Goal: Task Accomplishment & Management: Manage account settings

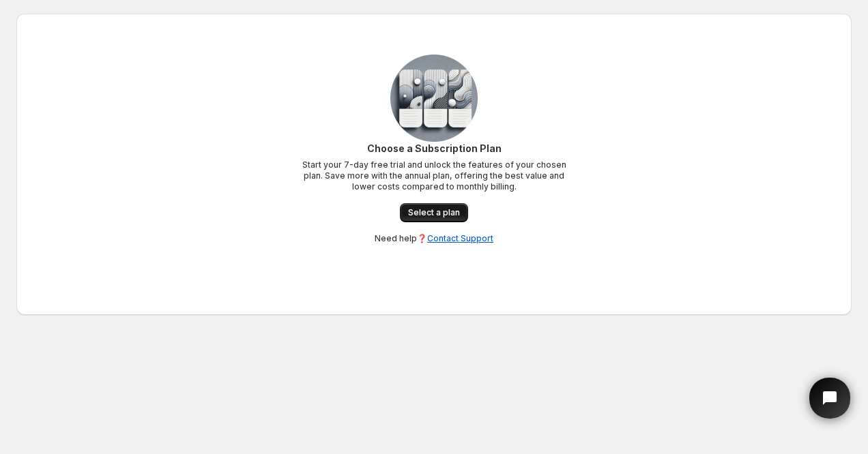
click at [421, 207] on link "Select a plan" at bounding box center [434, 212] width 68 height 19
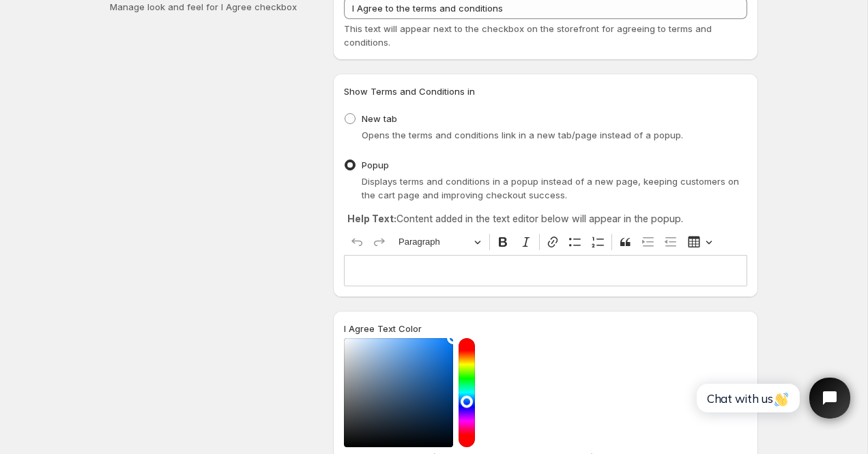
scroll to position [98, 0]
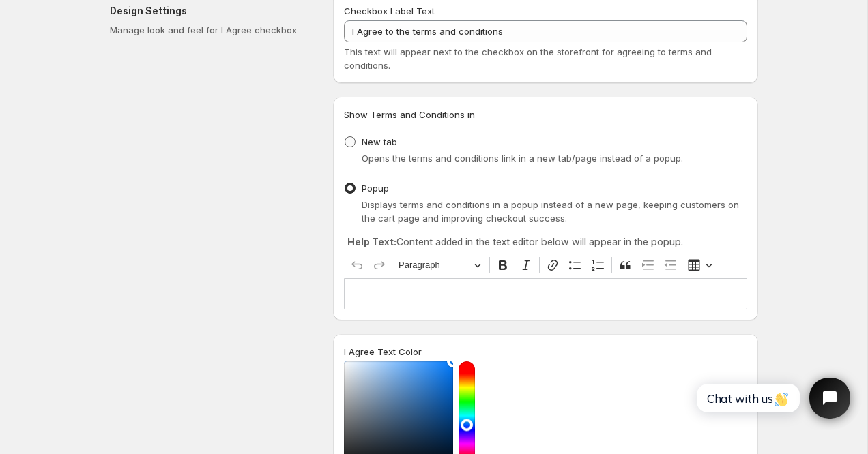
click at [353, 137] on span at bounding box center [350, 141] width 11 height 11
click at [345, 137] on input "New tab" at bounding box center [345, 136] width 1 height 1
radio input "true"
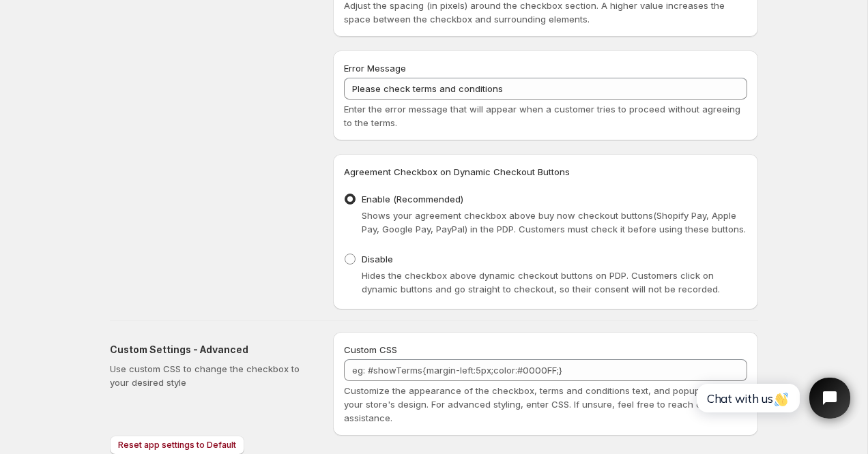
scroll to position [637, 0]
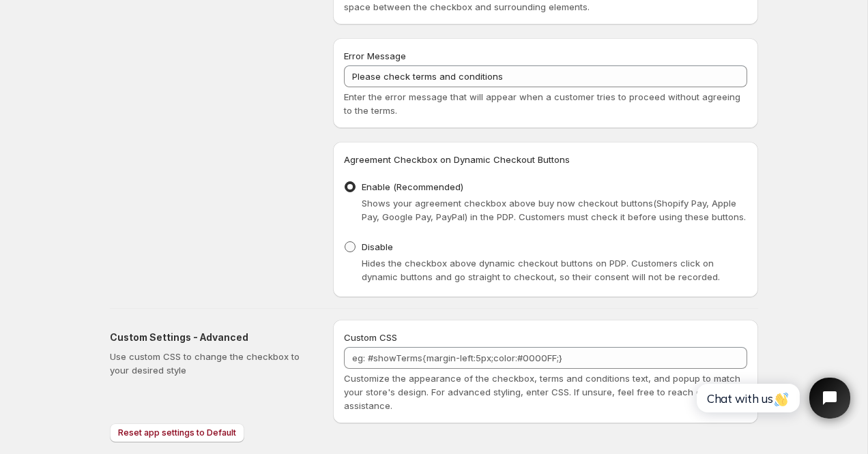
click at [364, 244] on span "Disable" at bounding box center [377, 247] width 31 height 11
click at [345, 242] on input "Disable" at bounding box center [345, 242] width 1 height 1
radio input "true"
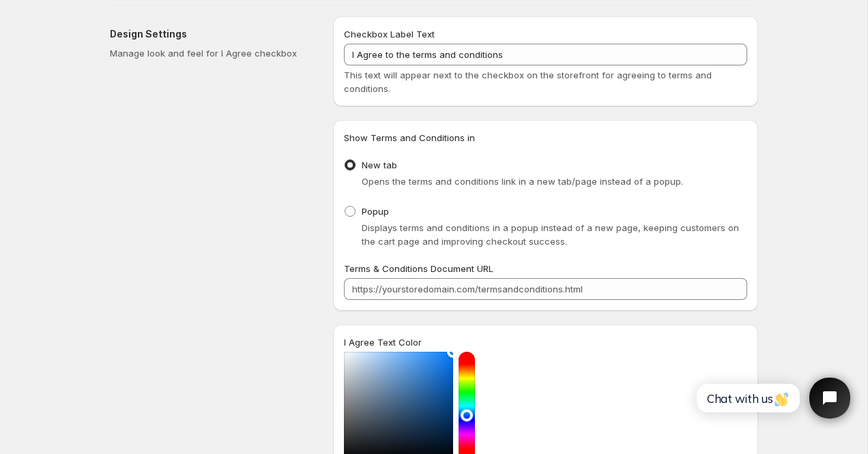
scroll to position [0, 0]
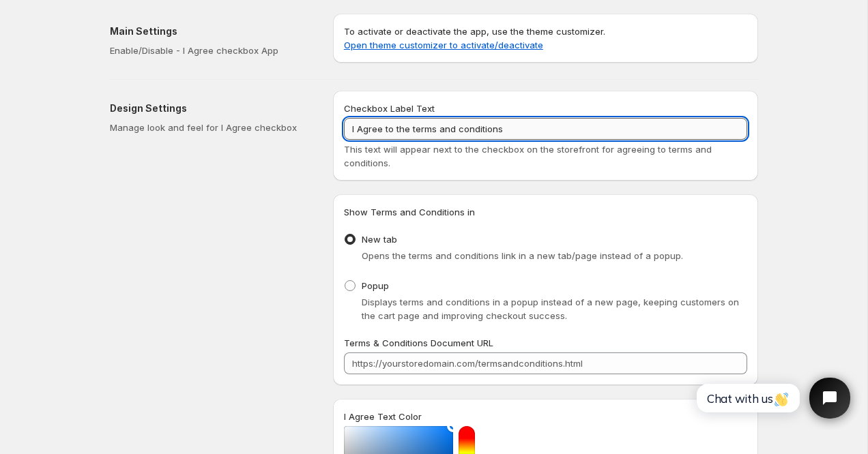
click at [444, 130] on input "I Agree to the terms and conditions" at bounding box center [545, 129] width 403 height 22
type input "Ho letto e accetto la privacy policy"
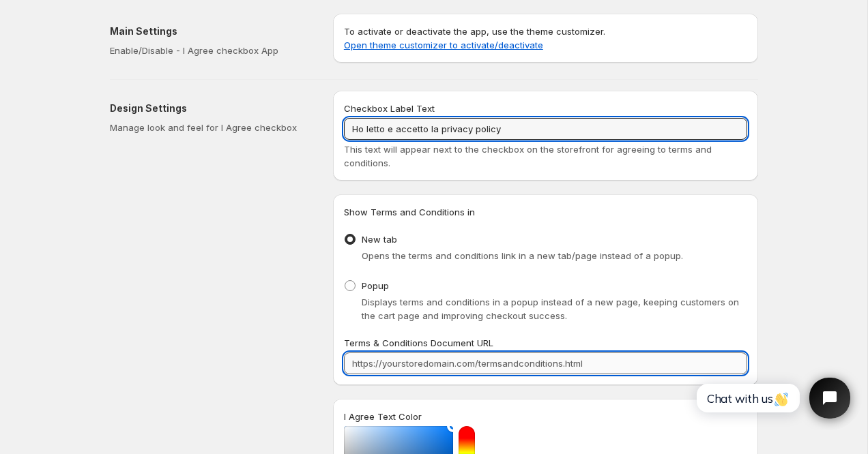
click at [419, 362] on input "Terms & Conditions Document URL" at bounding box center [545, 364] width 403 height 22
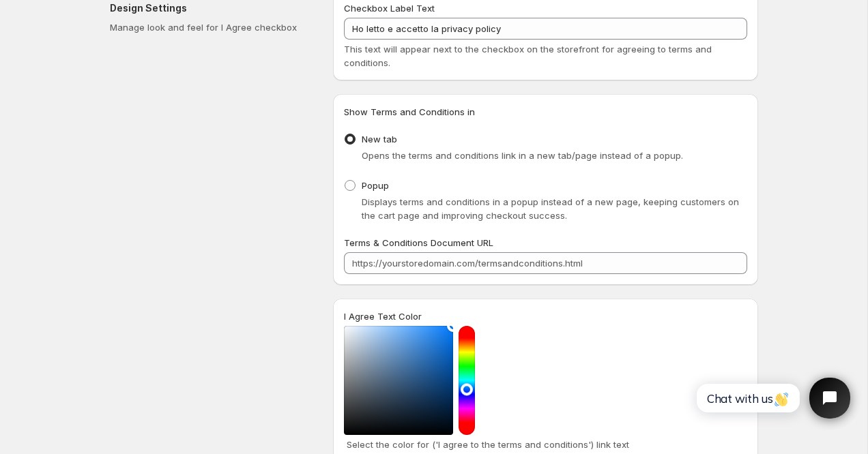
scroll to position [110, 0]
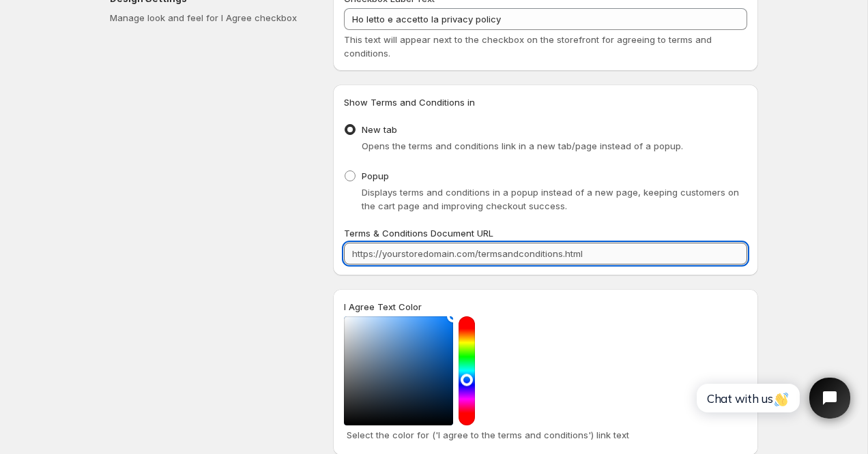
click at [453, 250] on input "Terms & Conditions Document URL" at bounding box center [545, 254] width 403 height 22
paste input "[URL][DOMAIN_NAME]"
type input "[URL][DOMAIN_NAME]"
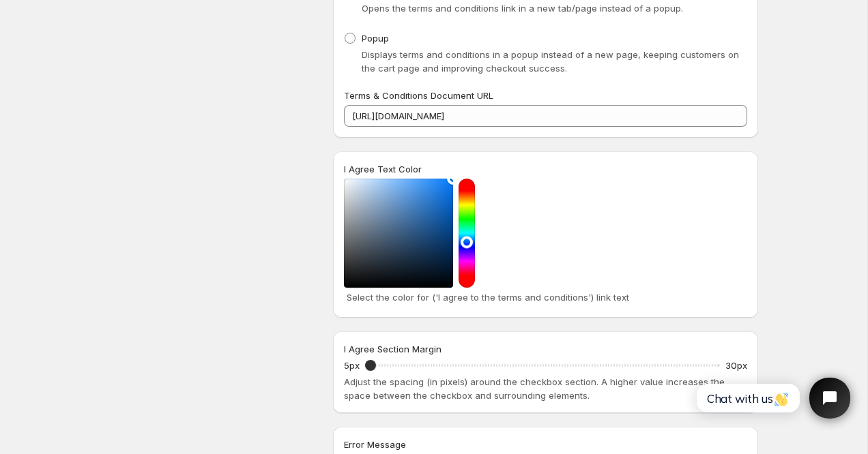
scroll to position [247, 0]
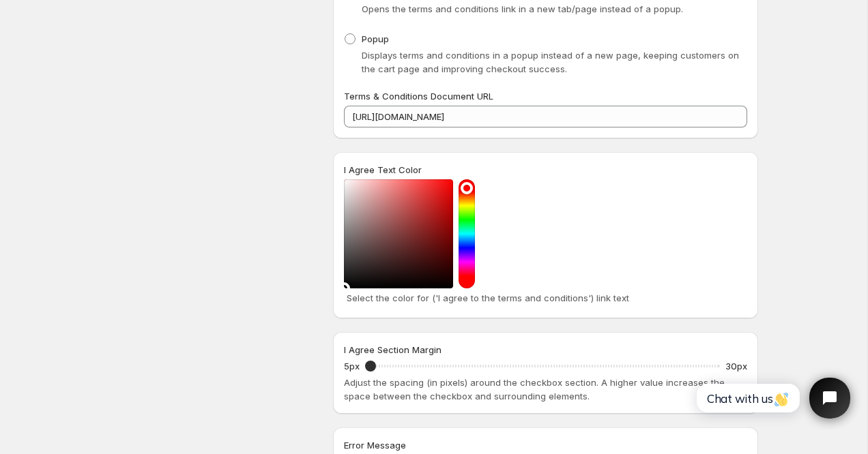
drag, startPoint x: 360, startPoint y: 256, endPoint x: 323, endPoint y: 306, distance: 62.4
click at [323, 306] on div "Design Settings Manage look and feel for I Agree checkbox Checkbox Label Text H…" at bounding box center [428, 260] width 659 height 854
click at [538, 203] on div at bounding box center [545, 233] width 403 height 109
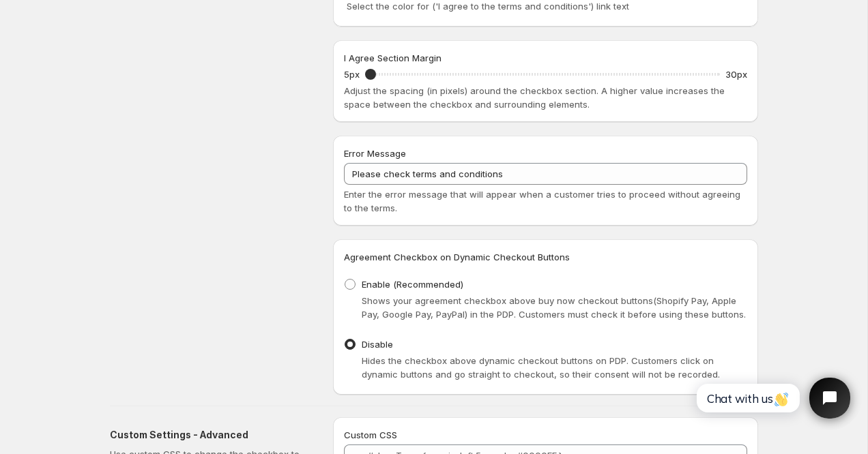
scroll to position [579, 0]
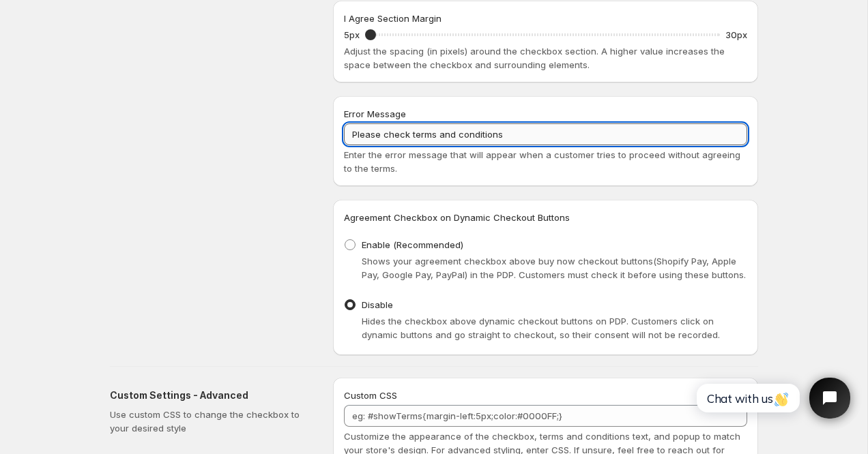
click at [517, 136] on input "Please check terms and conditions" at bounding box center [545, 135] width 403 height 22
type input "[PERSON_NAME] accettare la privacy policy per procedere al checkout"
click at [547, 179] on div "Error Message [PERSON_NAME] accettare la privacy policy per procedere al checko…" at bounding box center [545, 141] width 425 height 90
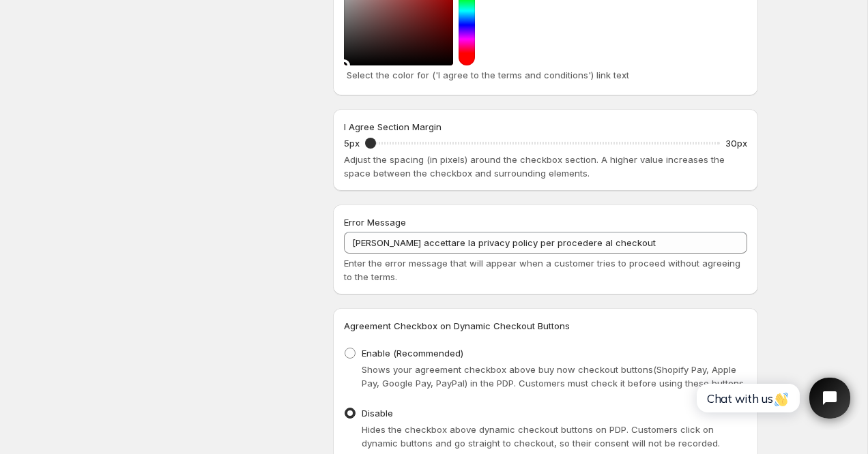
scroll to position [0, 0]
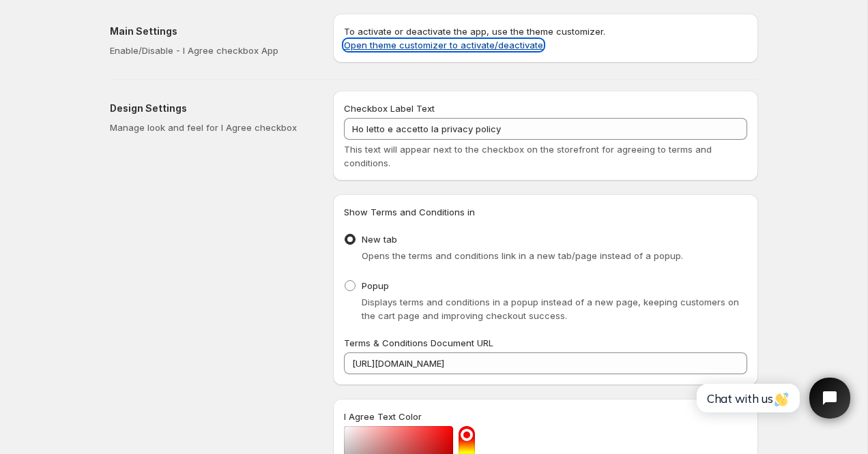
click at [506, 46] on link "Open theme customizer to activate/deactivate" at bounding box center [443, 45] width 199 height 11
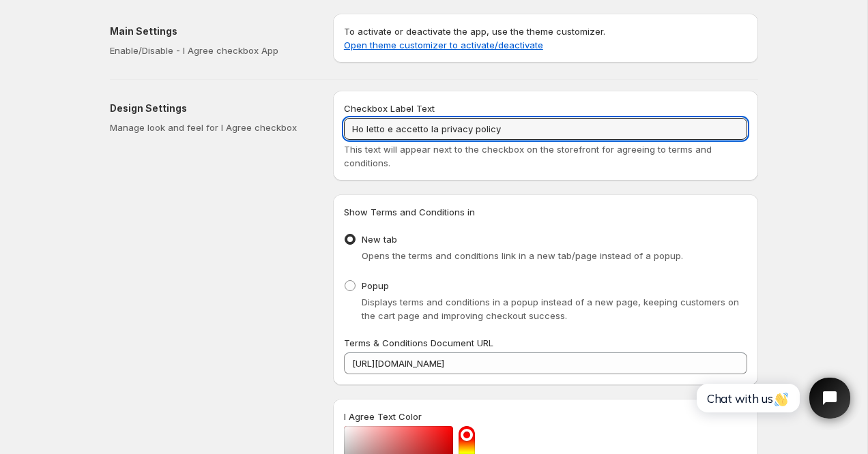
drag, startPoint x: 439, startPoint y: 128, endPoint x: 319, endPoint y: 130, distance: 120.1
click at [352, 130] on input "privacy policy" at bounding box center [545, 129] width 403 height 22
click at [351, 131] on input "<u>privacy policy" at bounding box center [545, 129] width 403 height 22
click at [451, 132] on input "Ho letto e accetto la <u>privacy policy" at bounding box center [545, 129] width 403 height 22
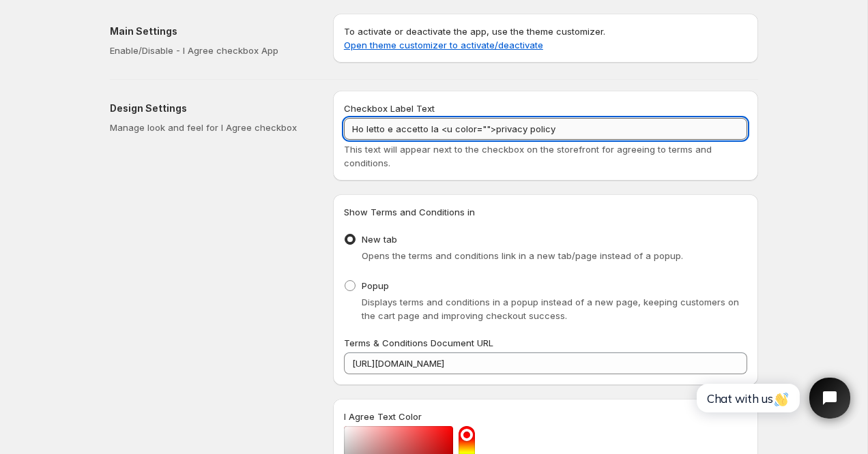
click at [562, 129] on input "Ho letto e accetto la <u color="">privacy policy" at bounding box center [545, 129] width 403 height 22
click at [484, 129] on input "Ho letto e accetto la <u color="">privacy policy</u>" at bounding box center [545, 129] width 403 height 22
click at [445, 129] on input "Ho letto e accetto la <u color="">privacy policy</u>" at bounding box center [545, 129] width 403 height 22
click at [577, 129] on input "Ho letto e accetto la <span color="">privacy policy</u>" at bounding box center [545, 129] width 403 height 22
click at [504, 132] on input "Ho letto e accetto la <span color="">privacy policy</span>" at bounding box center [545, 129] width 403 height 22
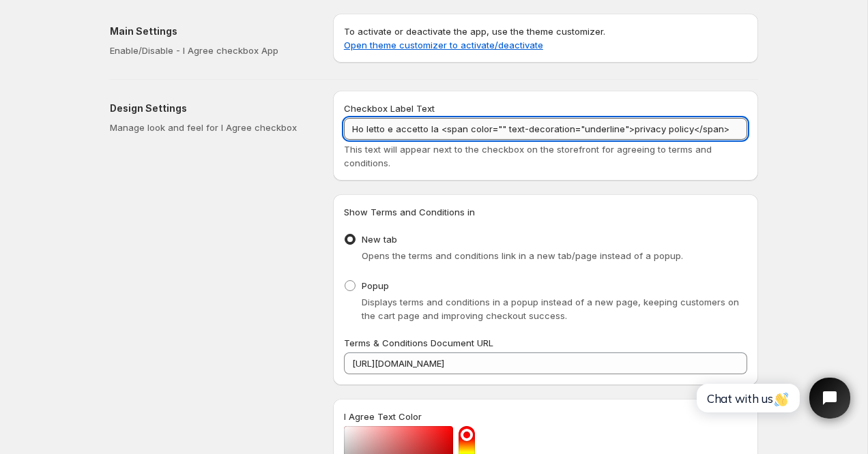
click at [499, 130] on input "Ho letto e accetto la <span color="" text-decoration="underline">privacy policy…" at bounding box center [545, 129] width 403 height 22
paste input "ed302d"
type input "Ho letto e accetto la <span color="#ed302d" text-decoration="underline">privacy…"
